Goal: Information Seeking & Learning: Learn about a topic

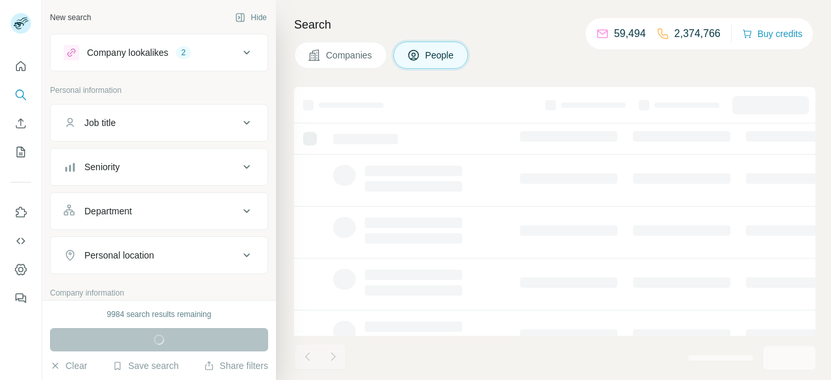
click at [347, 59] on span "Companies" at bounding box center [349, 55] width 47 height 13
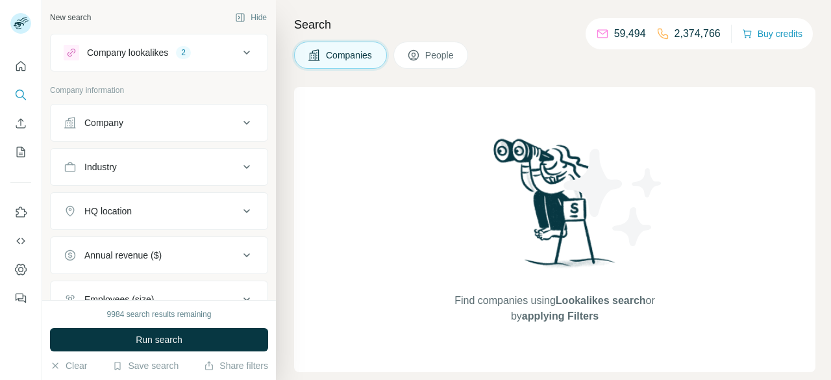
click at [205, 121] on div "Company" at bounding box center [151, 122] width 175 height 13
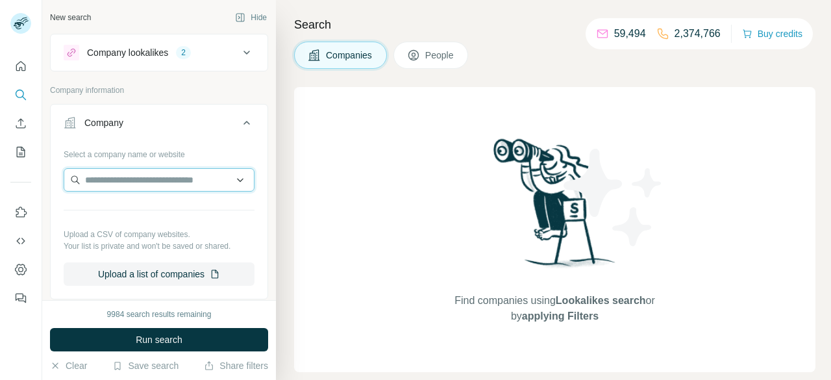
click at [158, 178] on input "text" at bounding box center [159, 179] width 191 height 23
paste input "**********"
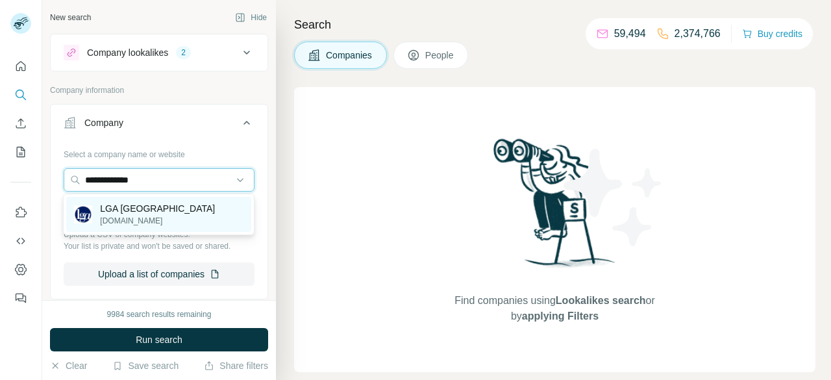
type input "**********"
click at [137, 221] on p "lga.sa.gov.au" at bounding box center [157, 221] width 115 height 12
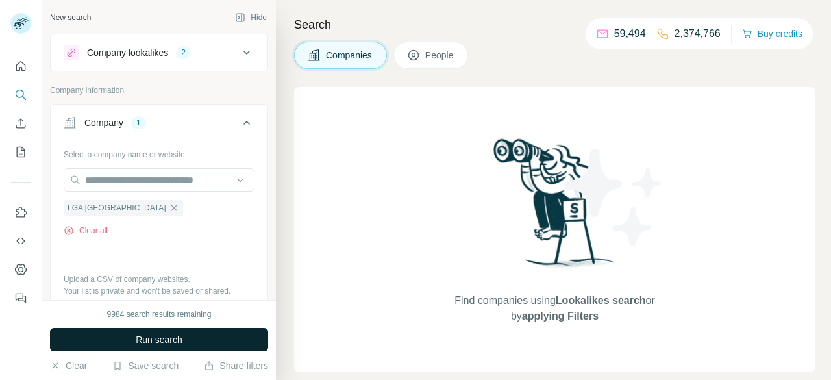
click at [177, 336] on span "Run search" at bounding box center [159, 339] width 47 height 13
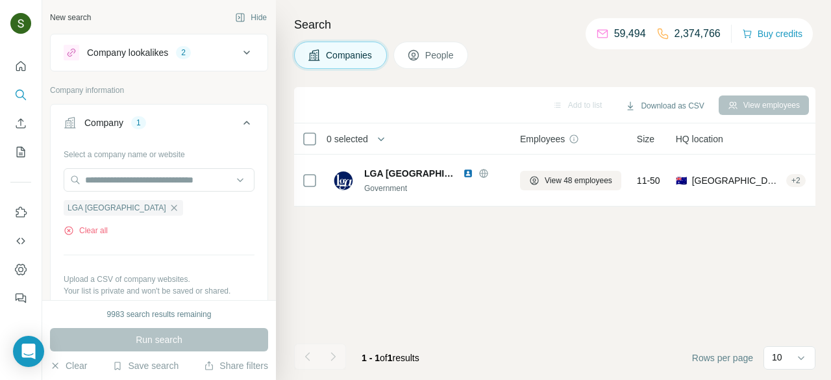
click at [452, 58] on span "People" at bounding box center [440, 55] width 30 height 13
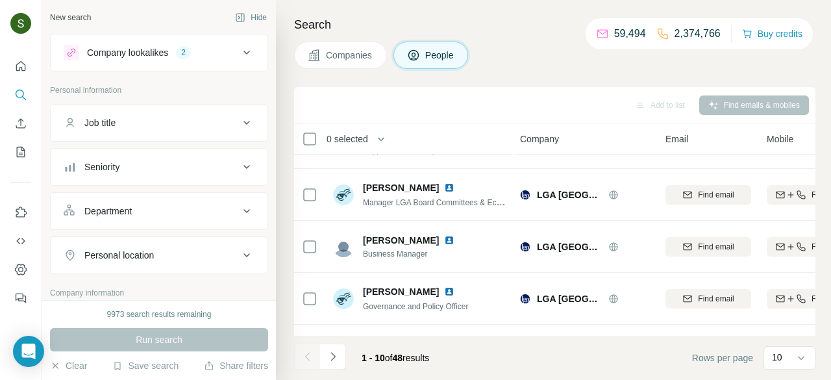
scroll to position [338, 0]
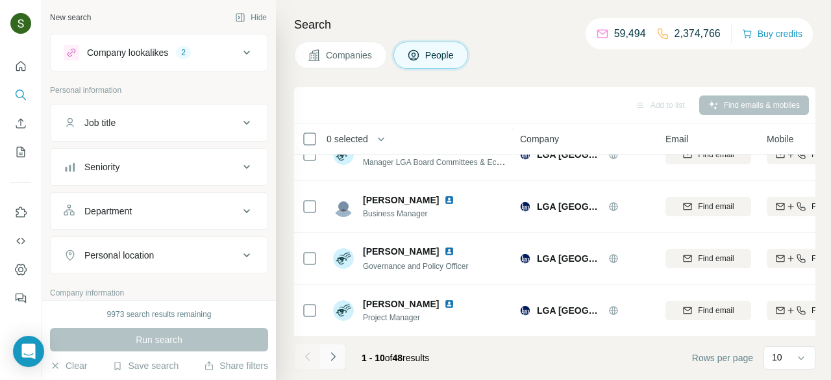
click at [334, 358] on icon "Navigate to next page" at bounding box center [332, 356] width 5 height 8
click at [330, 365] on button "Navigate to next page" at bounding box center [333, 356] width 26 height 26
click at [336, 357] on icon "Navigate to next page" at bounding box center [333, 356] width 13 height 13
click at [332, 353] on icon "Navigate to next page" at bounding box center [333, 356] width 13 height 13
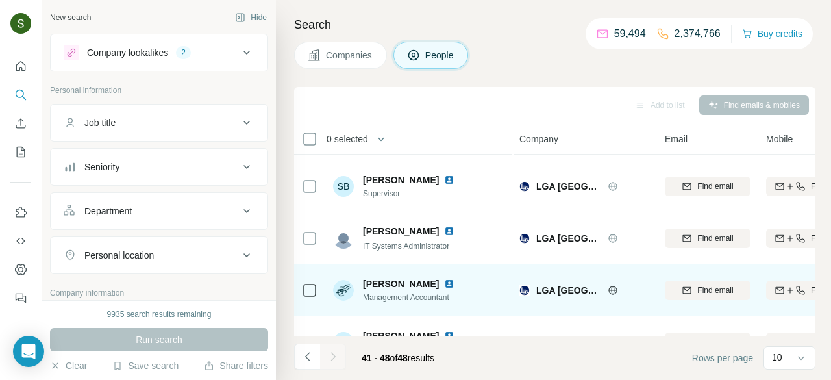
scroll to position [202, 0]
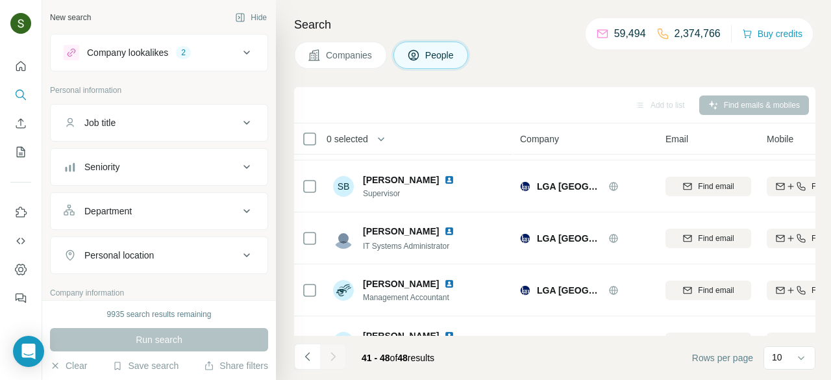
click at [338, 53] on span "Companies" at bounding box center [349, 55] width 47 height 13
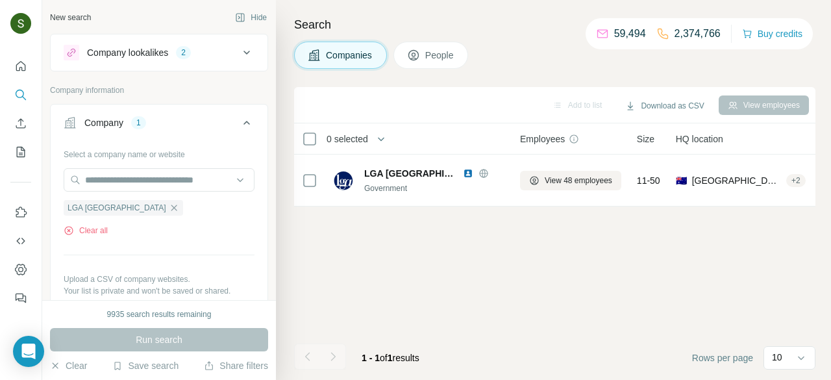
scroll to position [0, 0]
click at [97, 226] on button "Clear all" at bounding box center [86, 231] width 44 height 12
